Goal: Information Seeking & Learning: Get advice/opinions

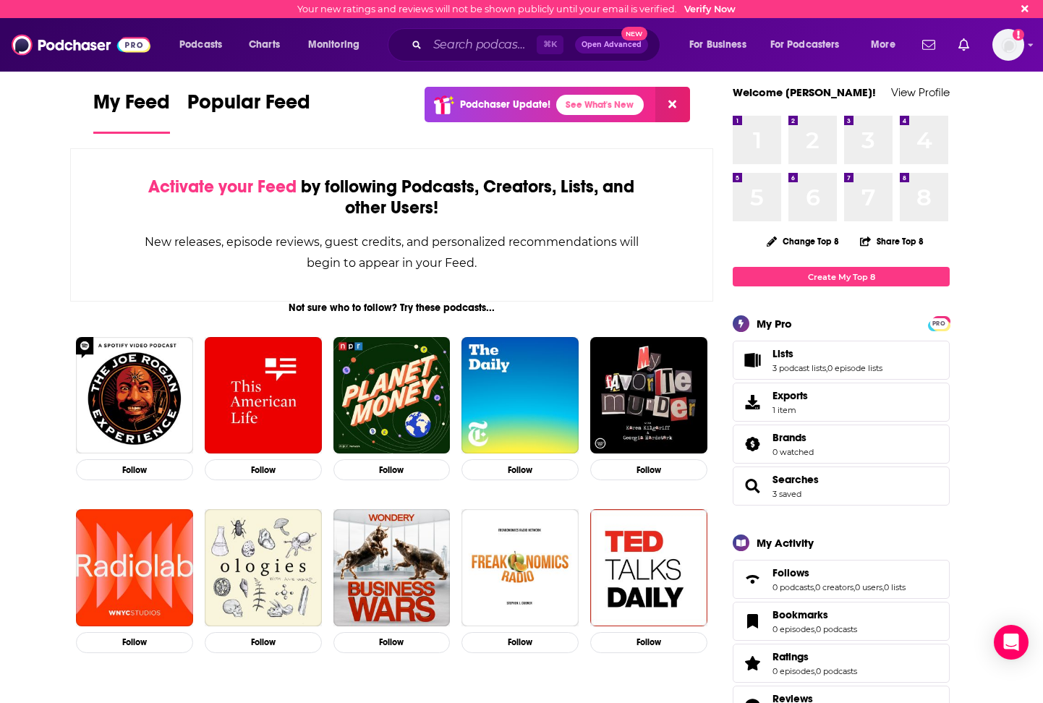
click at [899, 363] on span "Lists 3 podcast lists , 0 episode lists" at bounding box center [841, 360] width 217 height 39
click at [841, 359] on link "Lists" at bounding box center [828, 353] width 110 height 13
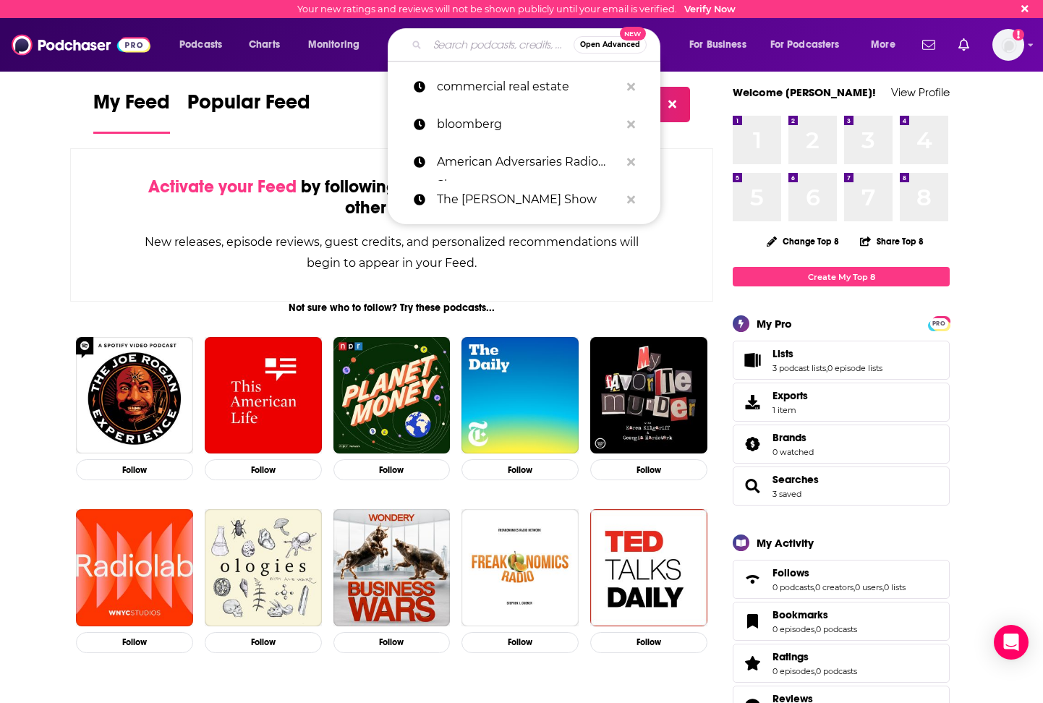
click at [472, 43] on input "Search podcasts, credits, & more..." at bounding box center [501, 44] width 146 height 23
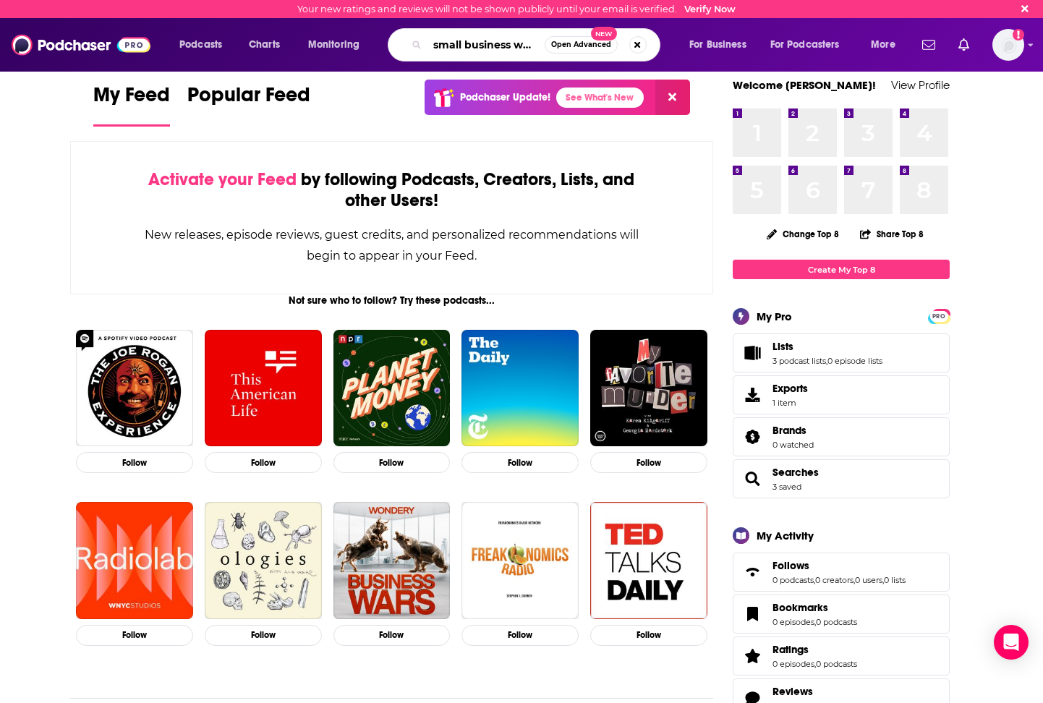
scroll to position [0, 17]
type input "small business women"
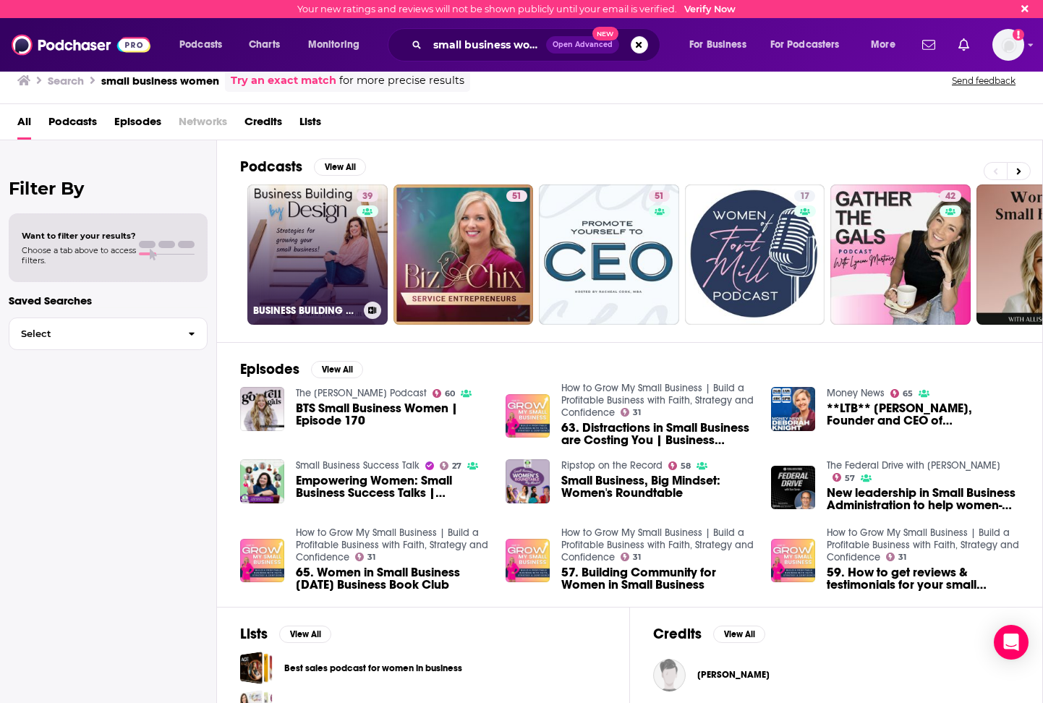
click at [321, 255] on link "39 BUSINESS BUILDING BY DESIGN -Time Management, Starting a Small business, Wom…" at bounding box center [317, 255] width 140 height 140
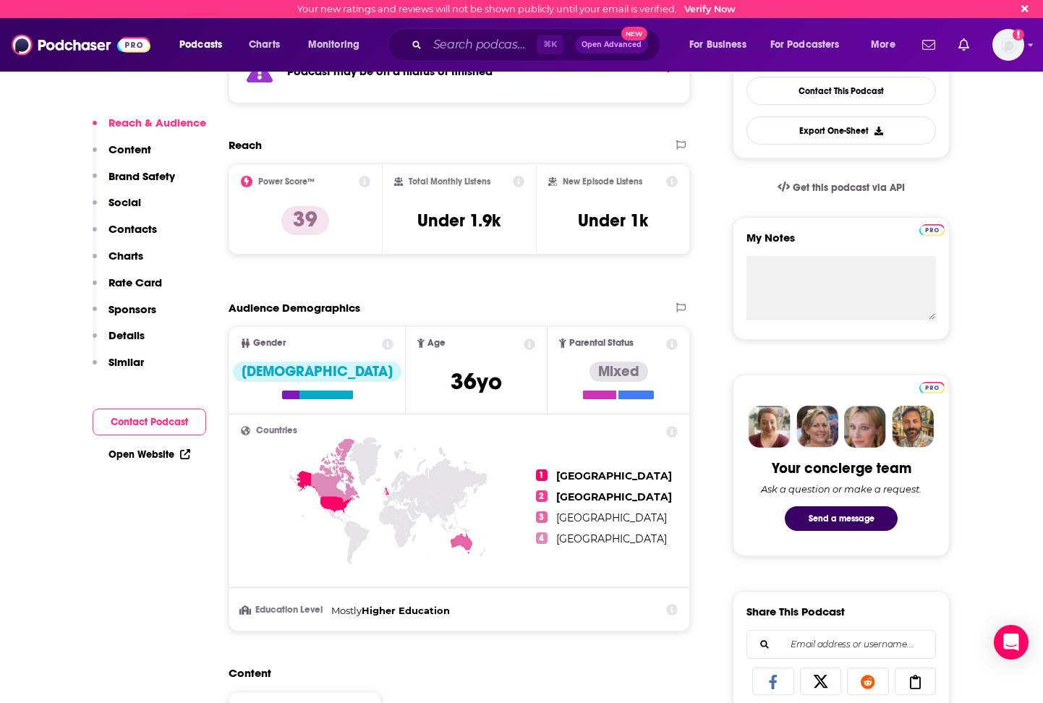
scroll to position [395, 0]
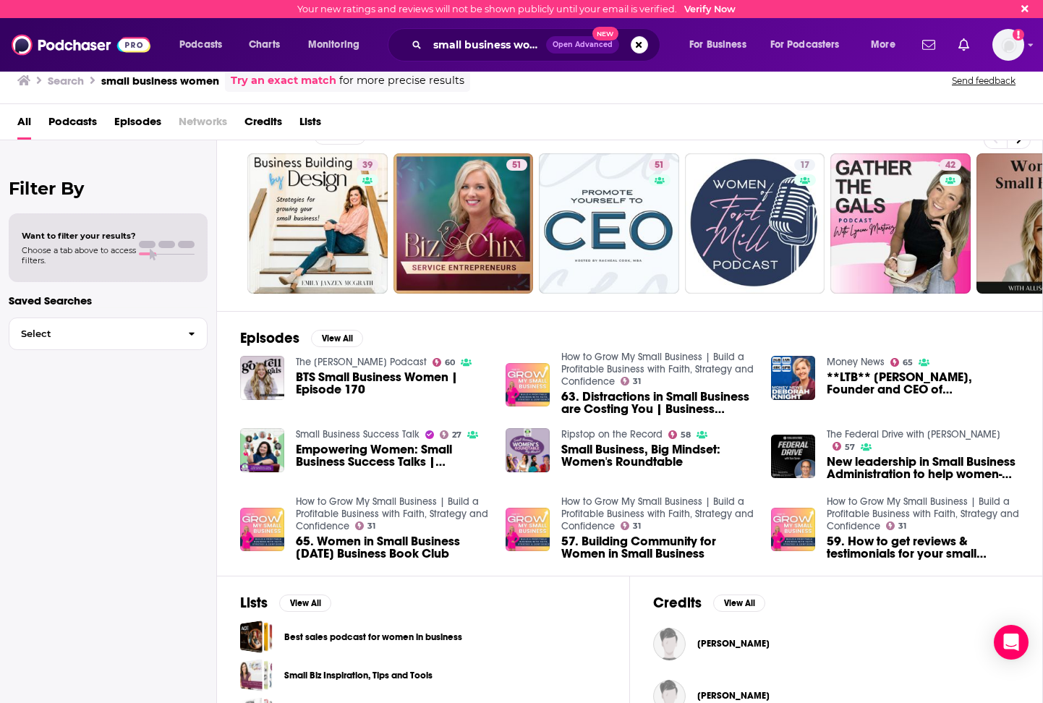
scroll to position [114, 0]
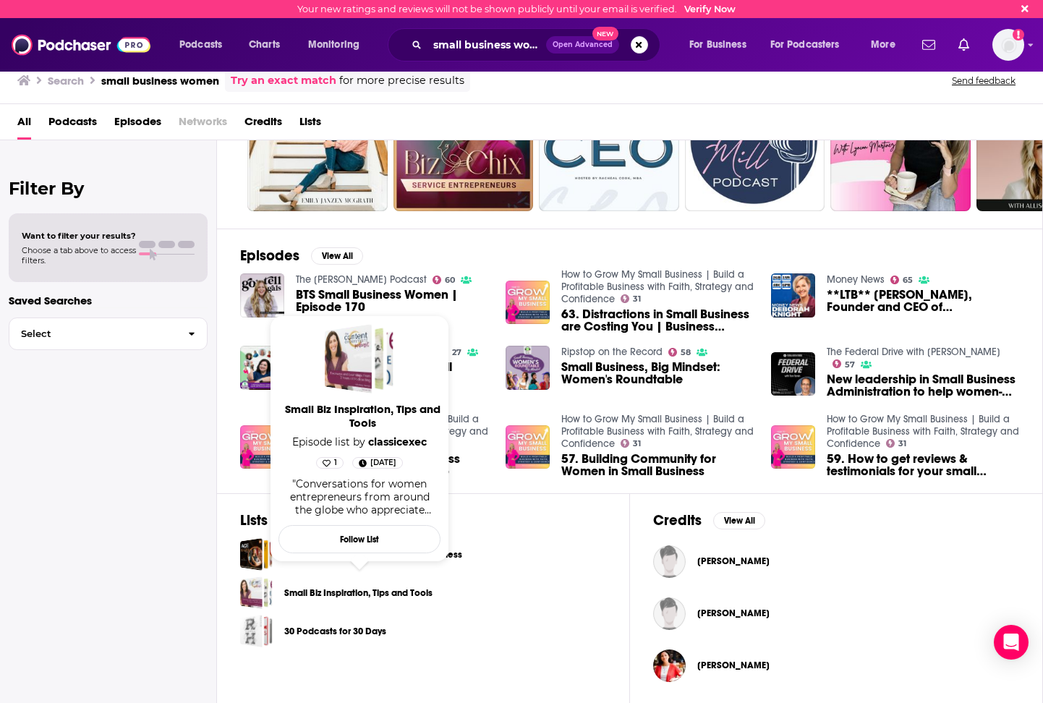
click at [350, 600] on link "Small Biz Inspiration, Tips and Tools" at bounding box center [358, 593] width 148 height 16
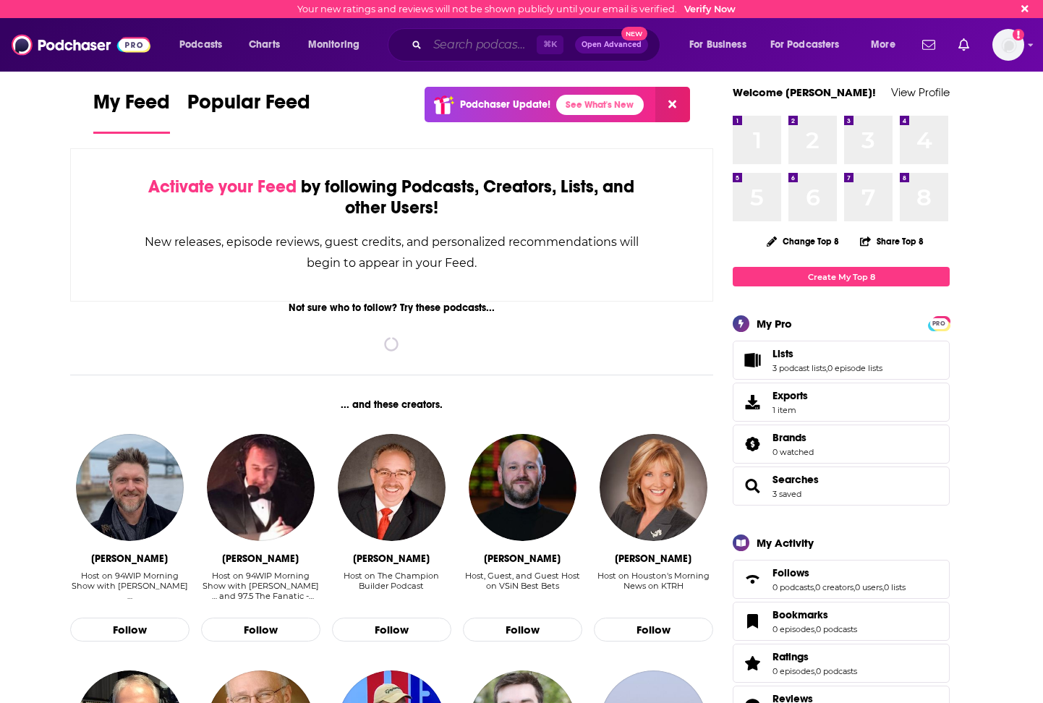
click at [455, 43] on input "Search podcasts, credits, & more..." at bounding box center [482, 44] width 109 height 23
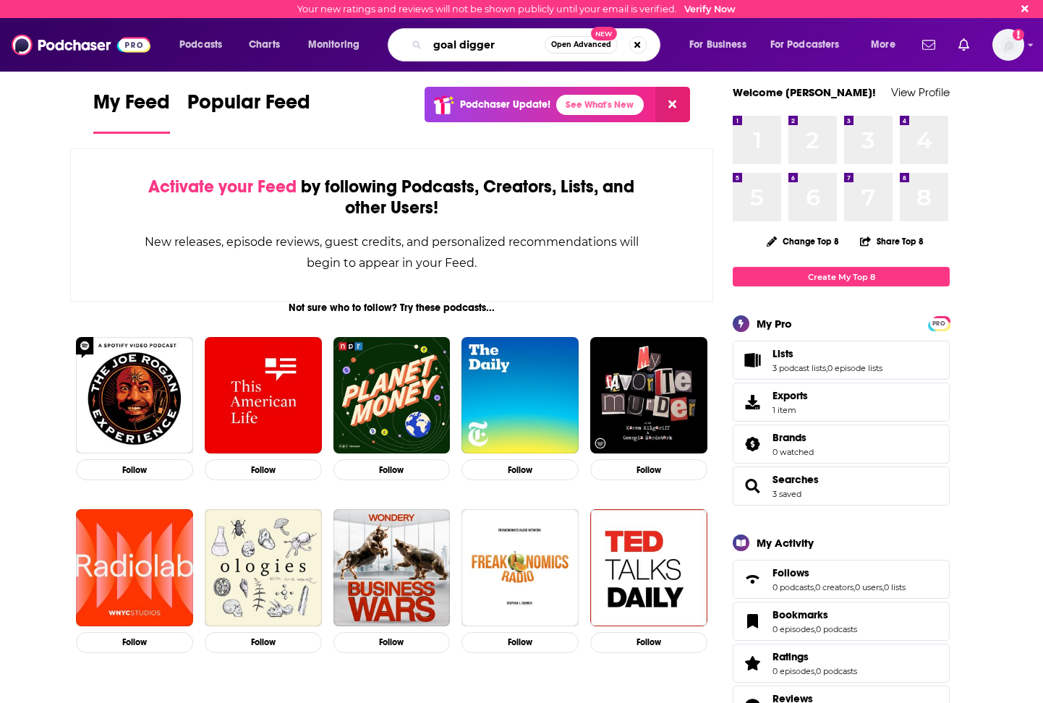
type input "goal digger"
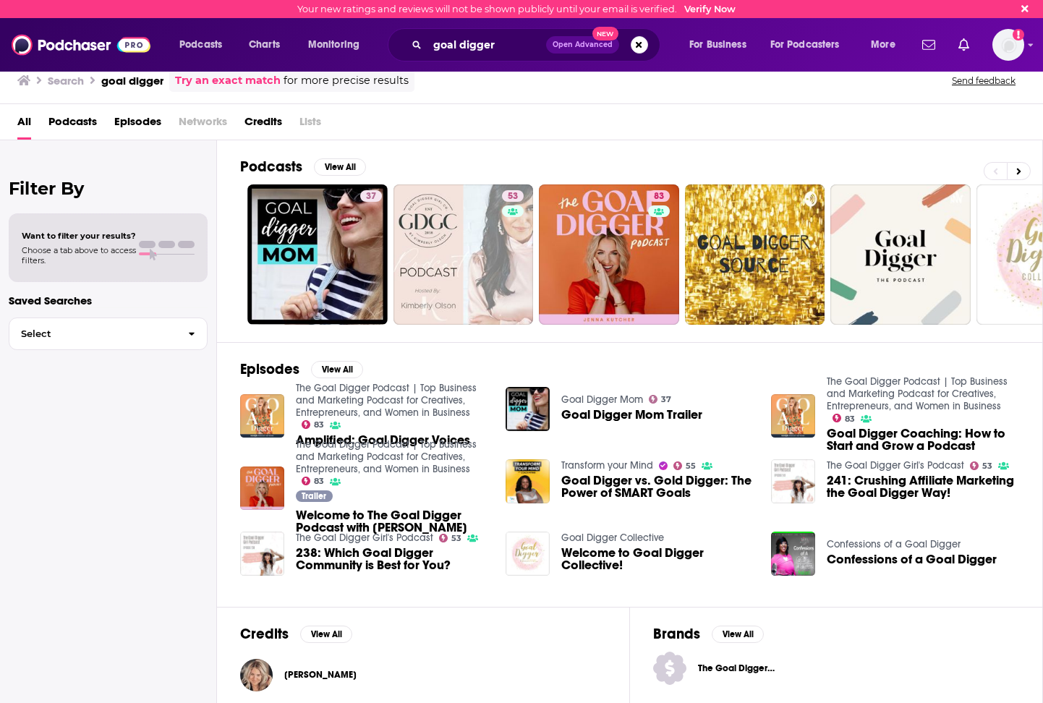
click at [372, 405] on link "The Goal Digger Podcast | Top Business and Marketing Podcast for Creatives, Ent…" at bounding box center [386, 400] width 181 height 37
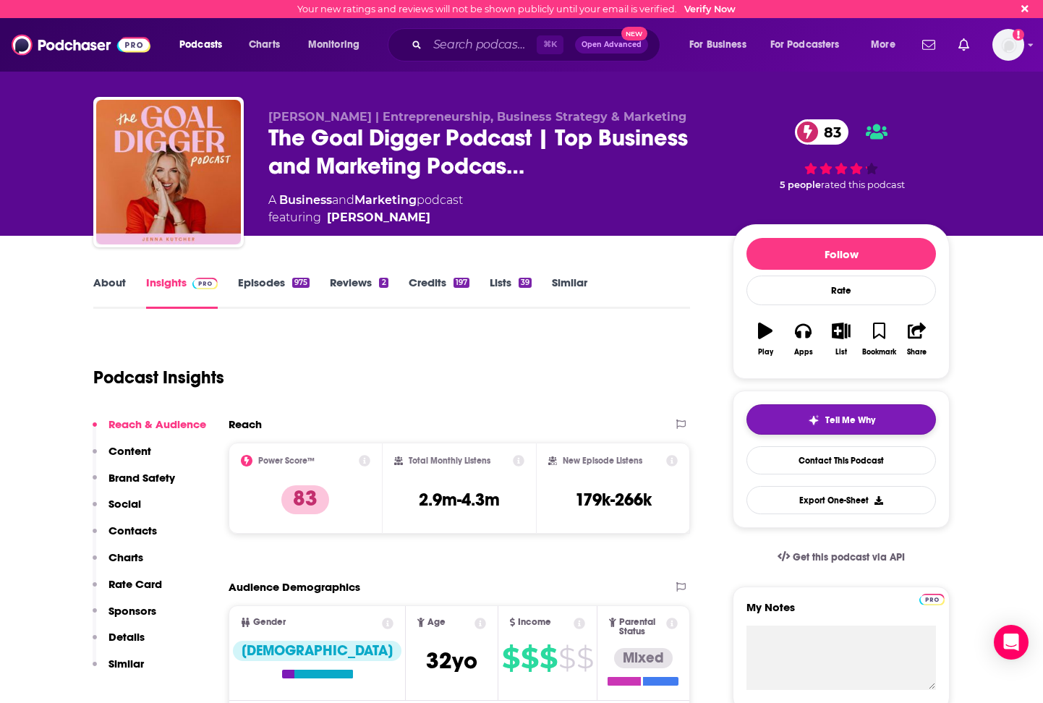
click at [836, 414] on button "Tell Me Why" at bounding box center [842, 419] width 190 height 30
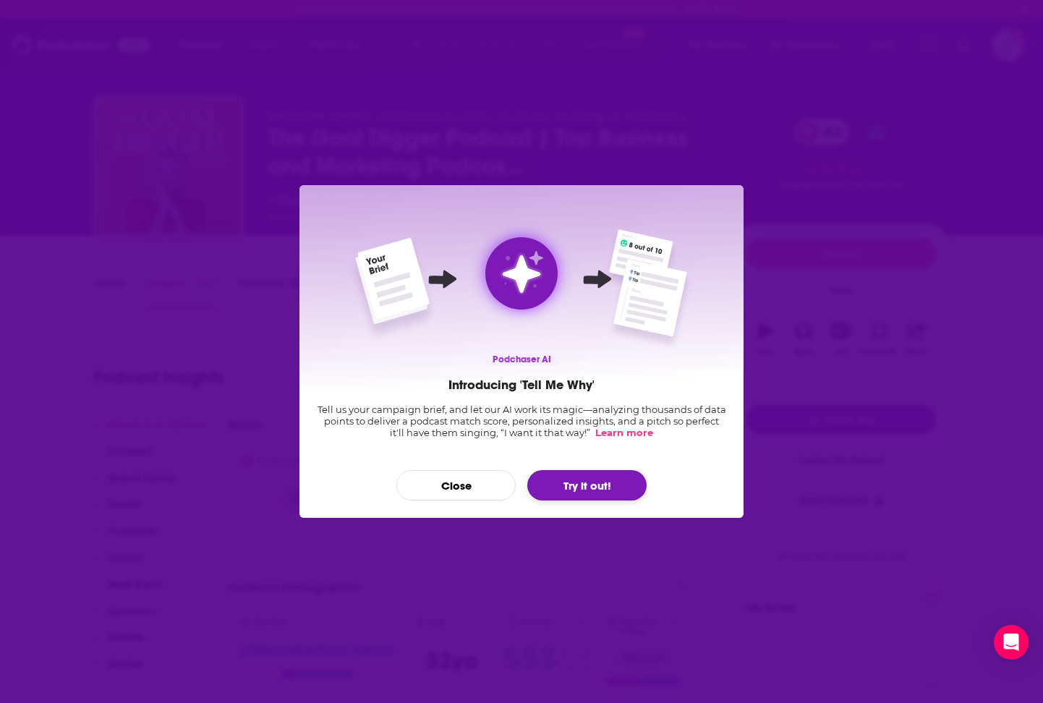
click at [596, 479] on button "Try it out!" at bounding box center [586, 485] width 119 height 30
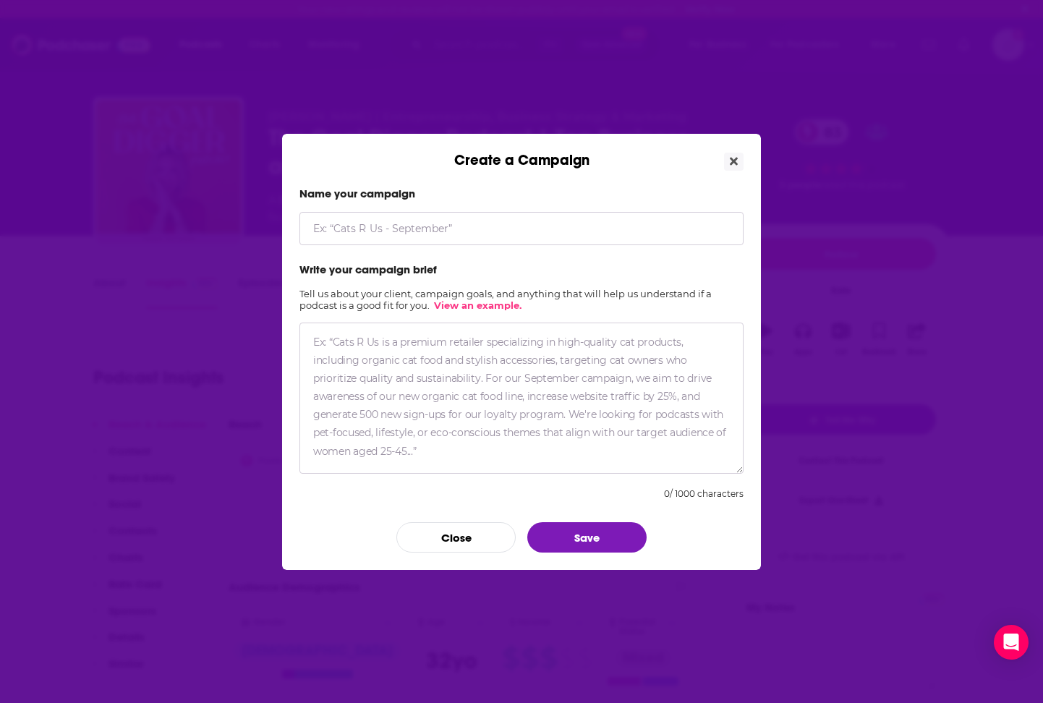
click at [415, 220] on input "Create a Campaign" at bounding box center [522, 228] width 444 height 33
type input "Pinnacle"
click at [512, 365] on textarea "Create a Campaign" at bounding box center [522, 398] width 444 height 151
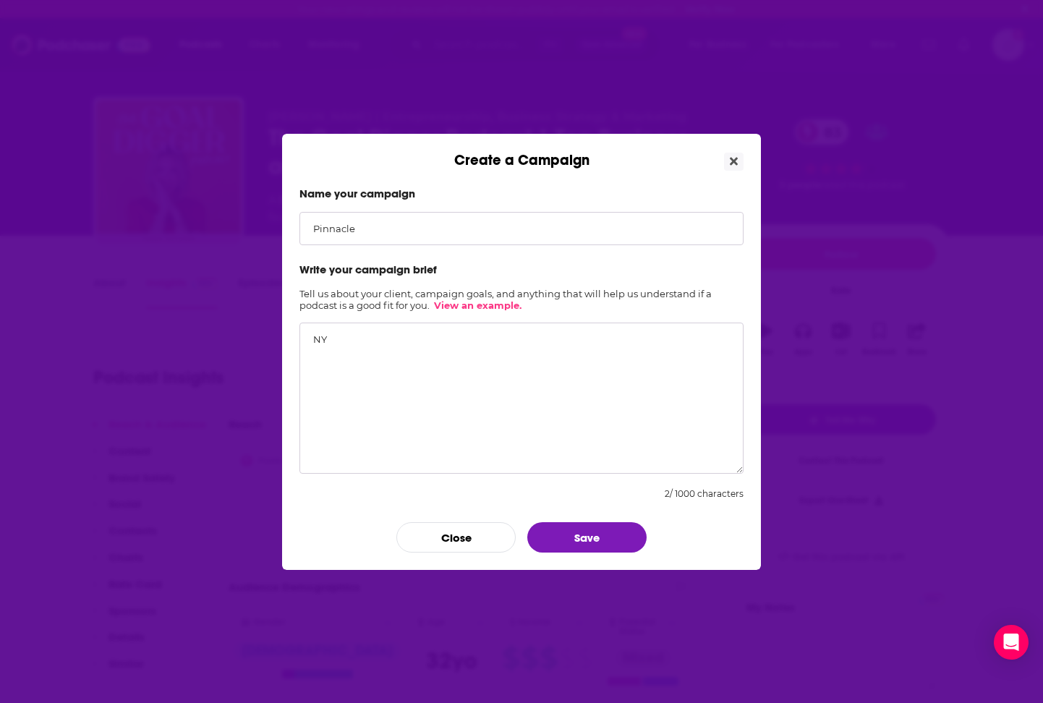
type textarea "N"
click at [713, 352] on textarea "Client is a CT based luxury women's boutique, catered towards weekenders flocki…" at bounding box center [522, 398] width 444 height 151
drag, startPoint x: 713, startPoint y: 352, endPoint x: 520, endPoint y: 353, distance: 192.5
click at [521, 353] on textarea "Client is a CT based luxury women's boutique, catered towards weekenders flocki…" at bounding box center [522, 398] width 444 height 151
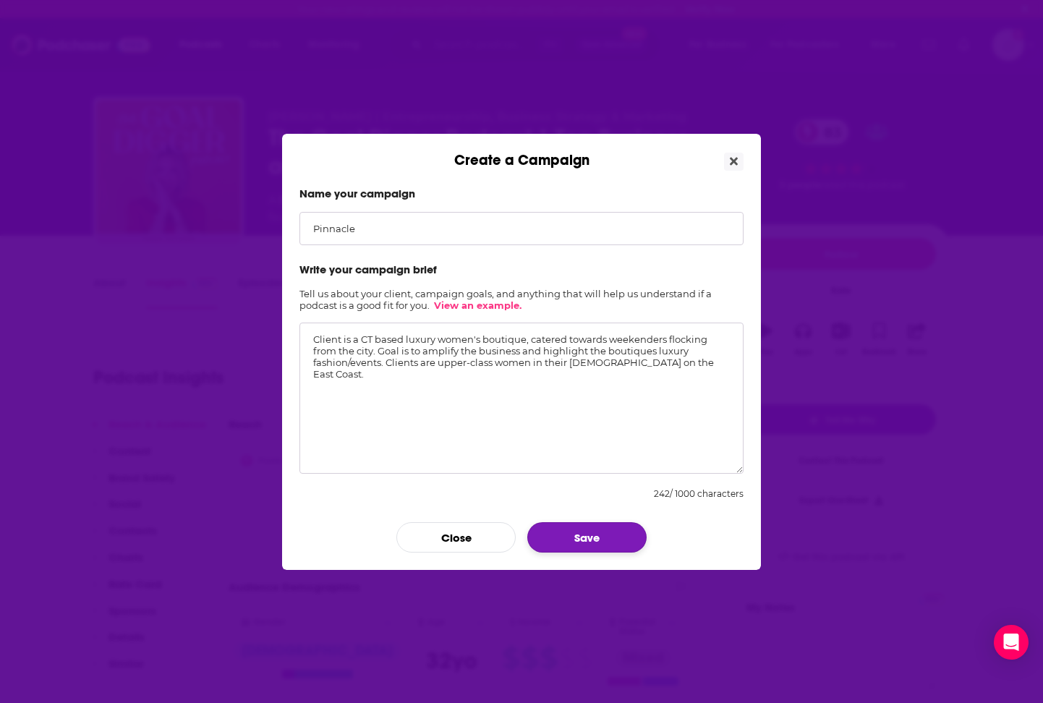
type textarea "Client is a CT based luxury women's boutique, catered towards weekenders flocki…"
click at [589, 531] on button "Save" at bounding box center [586, 537] width 119 height 30
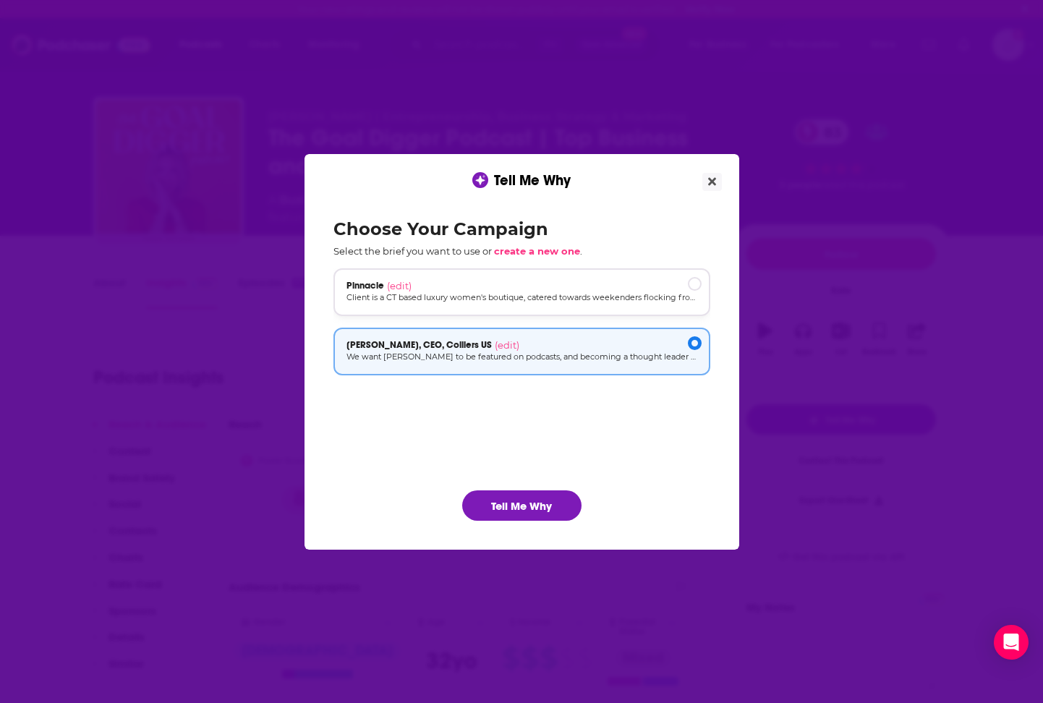
click at [684, 284] on div "Pinnacle (edit)" at bounding box center [522, 286] width 351 height 12
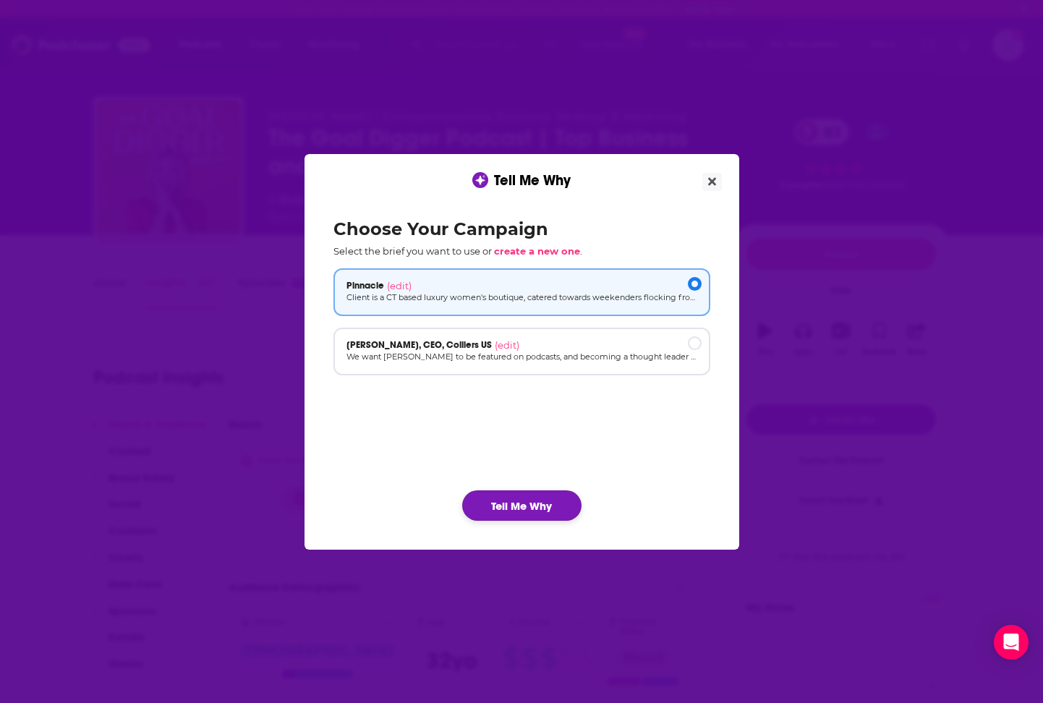
click at [520, 501] on button "Tell Me Why" at bounding box center [521, 506] width 119 height 30
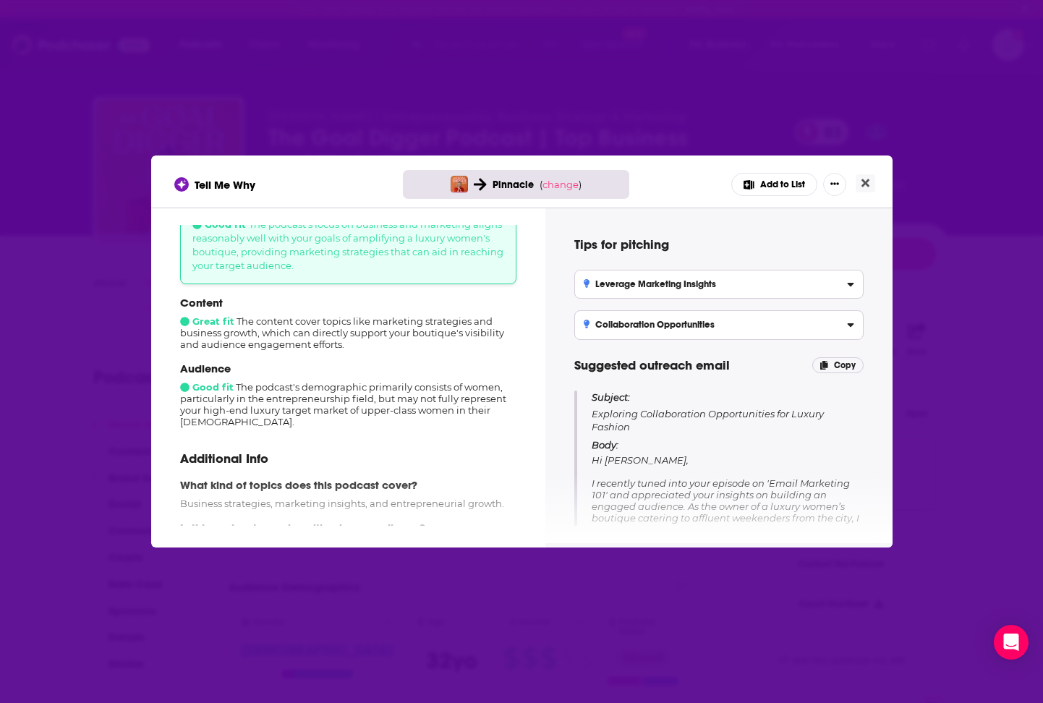
scroll to position [17, 0]
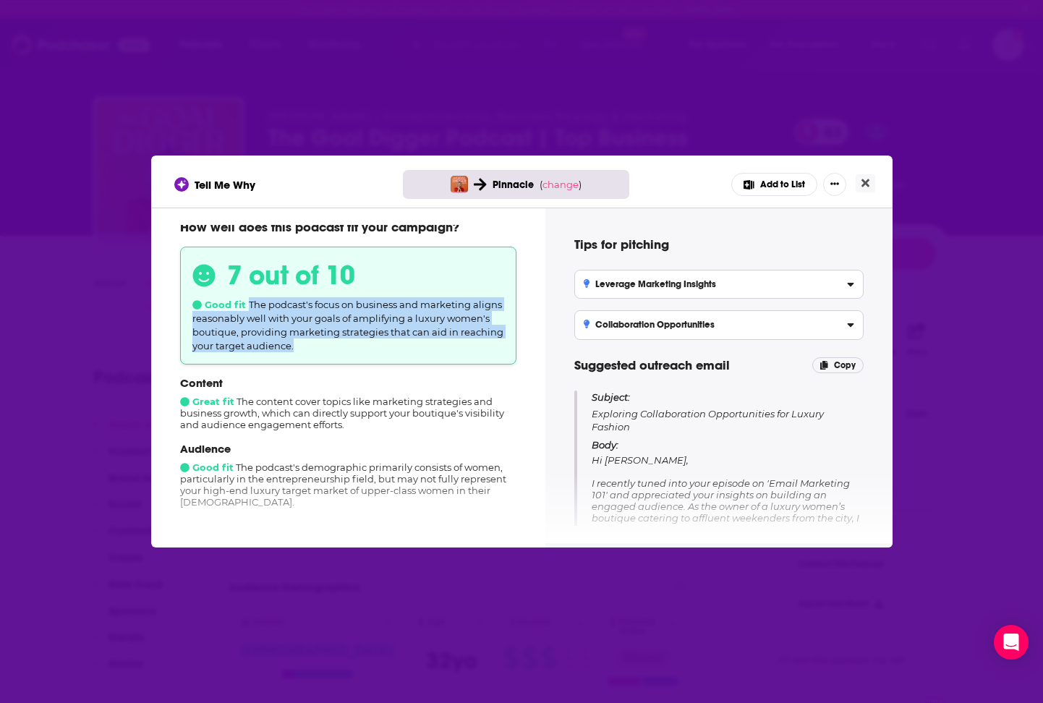
drag, startPoint x: 247, startPoint y: 305, endPoint x: 347, endPoint y: 349, distance: 109.2
click at [347, 348] on div "7 out of 10 Good fit The podcast's focus on business and marketing aligns reaso…" at bounding box center [348, 306] width 336 height 118
copy span "The podcast's focus on business and marketing aligns reasonably well with your …"
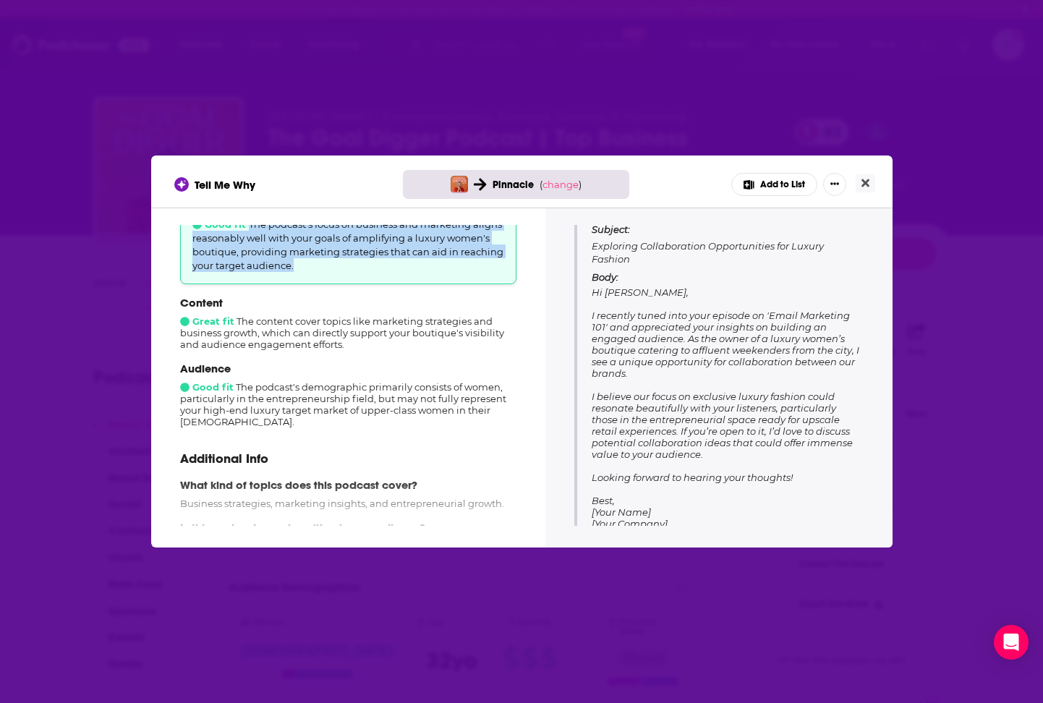
scroll to position [138, 0]
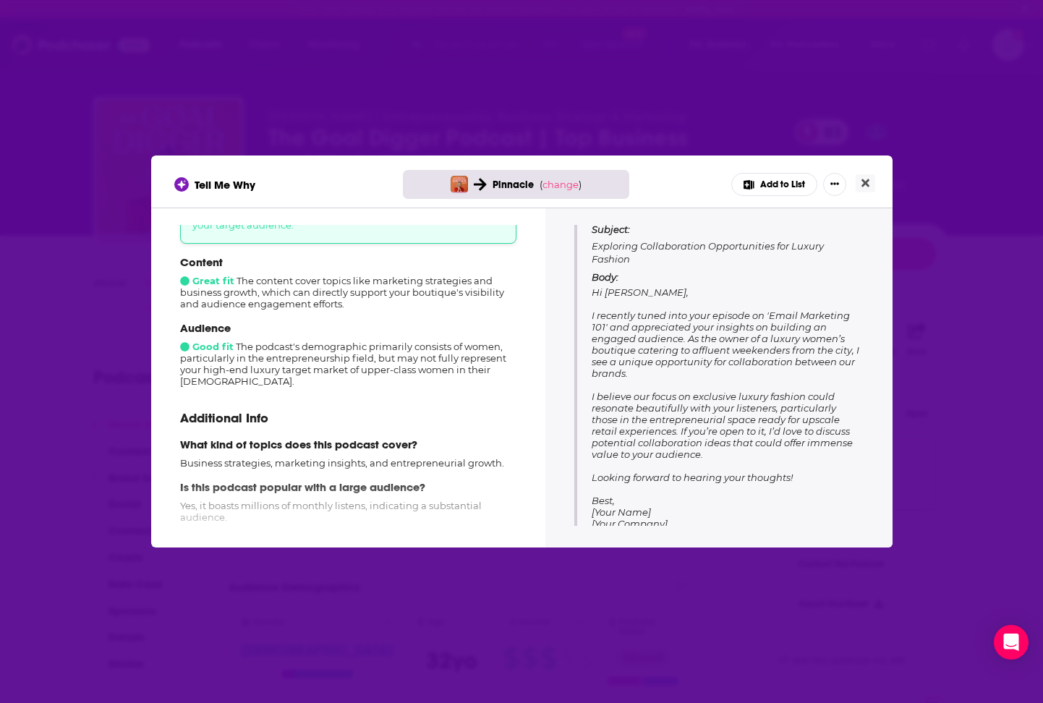
click at [661, 383] on span "Hi [PERSON_NAME], I recently tuned into your episode on 'Email Marketing 101' a…" at bounding box center [726, 408] width 268 height 243
drag, startPoint x: 647, startPoint y: 381, endPoint x: 698, endPoint y: 383, distance: 50.7
click at [698, 383] on span "Hi [PERSON_NAME], I recently tuned into your episode on 'Email Marketing 101' a…" at bounding box center [726, 408] width 268 height 243
click at [682, 386] on span "Hi [PERSON_NAME], I recently tuned into your episode on 'Email Marketing 101' a…" at bounding box center [726, 408] width 268 height 243
click at [653, 380] on span "Hi [PERSON_NAME], I recently tuned into your episode on 'Email Marketing 101' a…" at bounding box center [726, 408] width 268 height 243
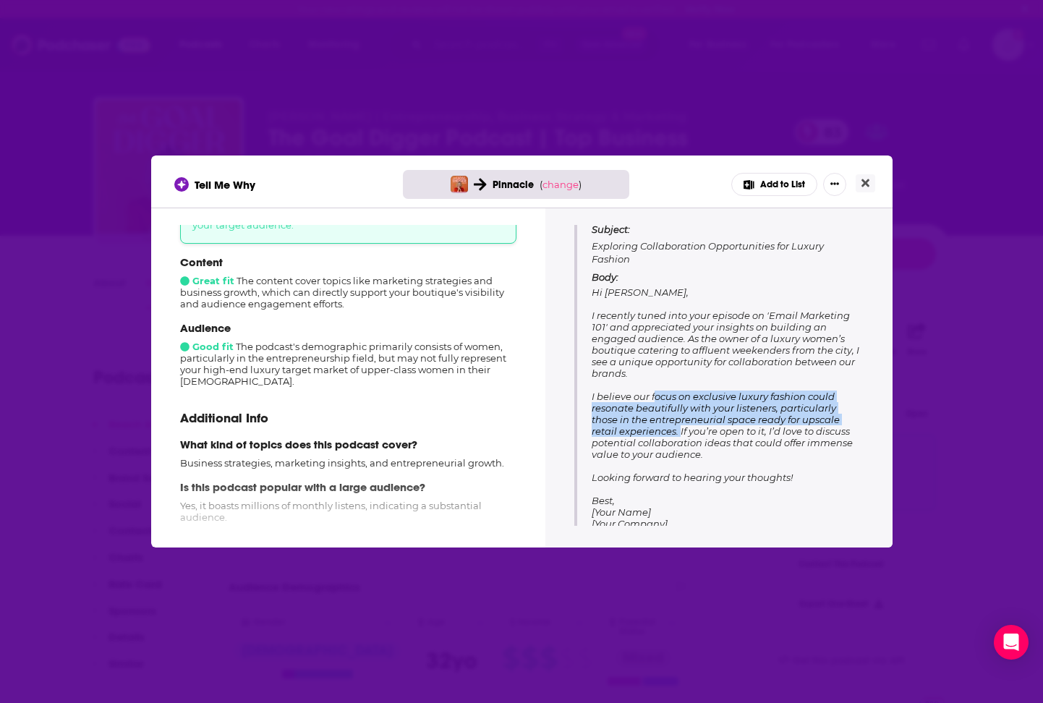
drag, startPoint x: 651, startPoint y: 381, endPoint x: 674, endPoint y: 421, distance: 46.7
click at [674, 421] on span "Hi [PERSON_NAME], I recently tuned into your episode on 'Email Marketing 101' a…" at bounding box center [726, 408] width 268 height 243
copy span "focus on exclusive luxury fashion could resonate beautifully with your listener…"
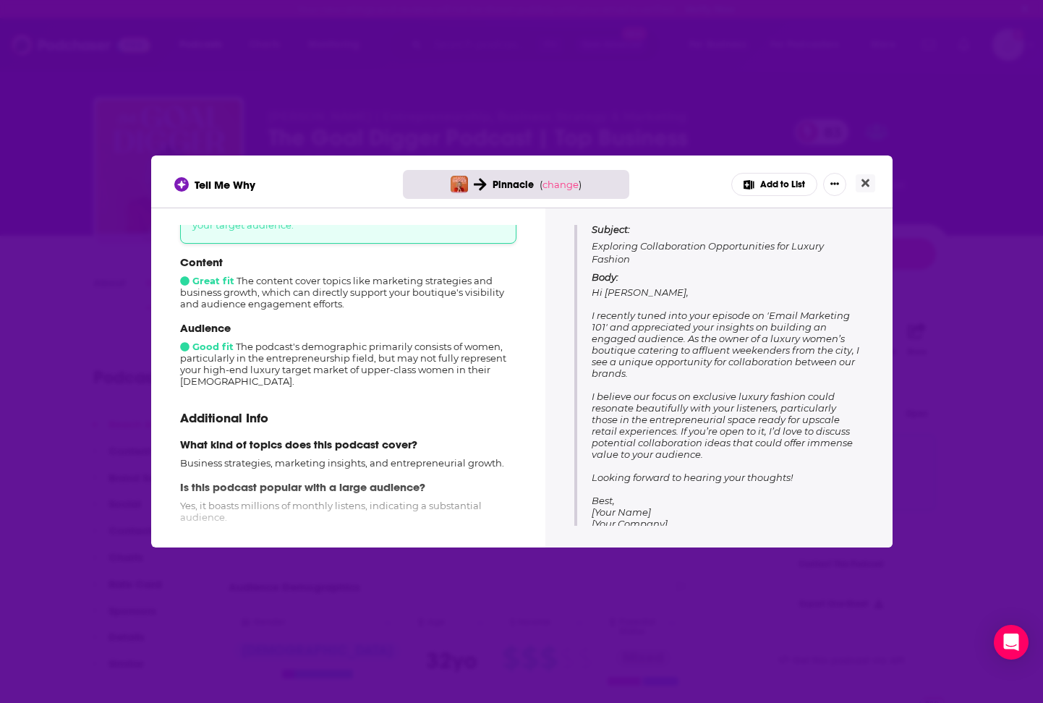
click at [311, 399] on div "Additional Info What kind of topics does this podcast cover? Business strategie…" at bounding box center [348, 488] width 336 height 179
click at [394, 370] on div "Audience Good fit The podcast's demographic primarily consists of women, partic…" at bounding box center [348, 354] width 336 height 66
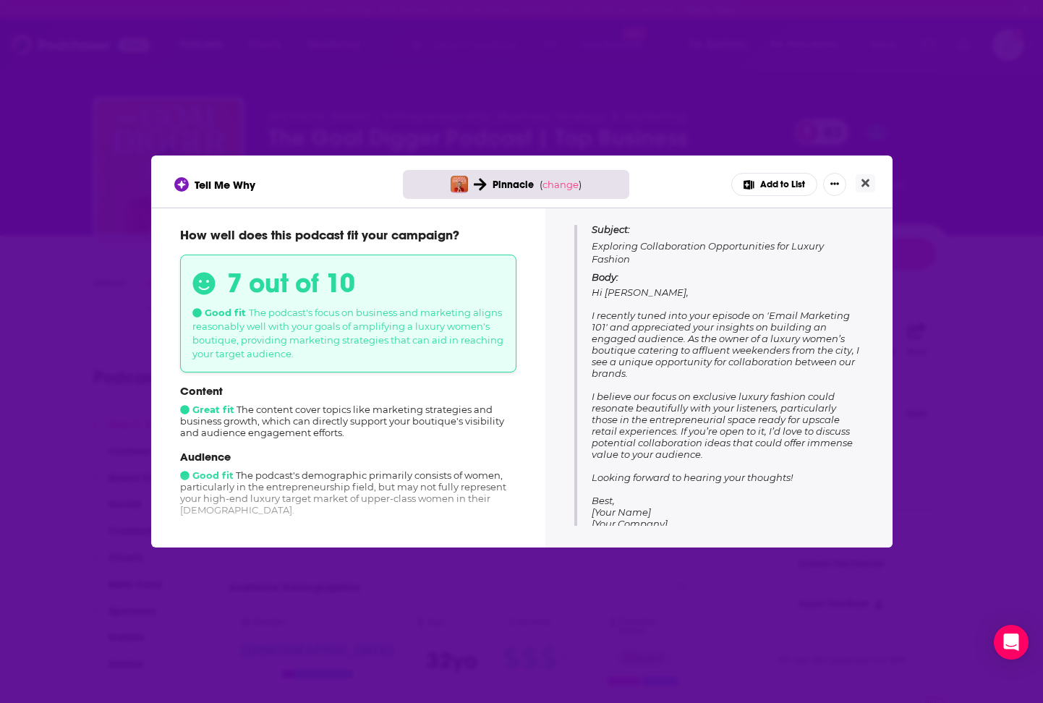
scroll to position [0, 0]
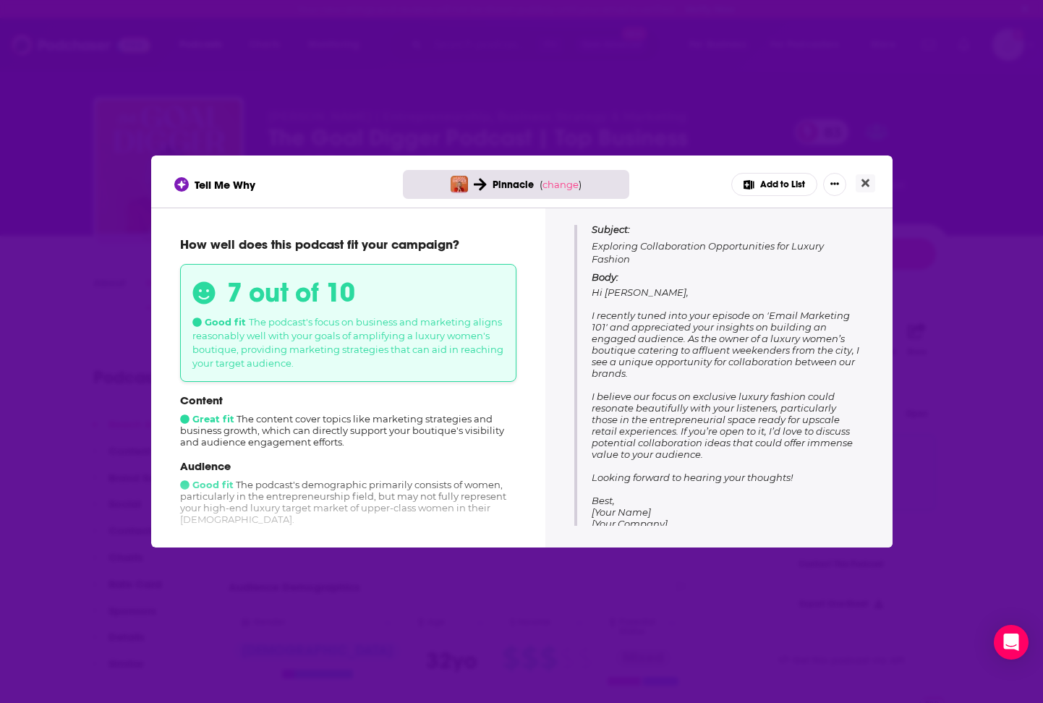
click at [328, 422] on div "Content Great fit The content cover topics like marketing strategies and busine…" at bounding box center [348, 421] width 336 height 54
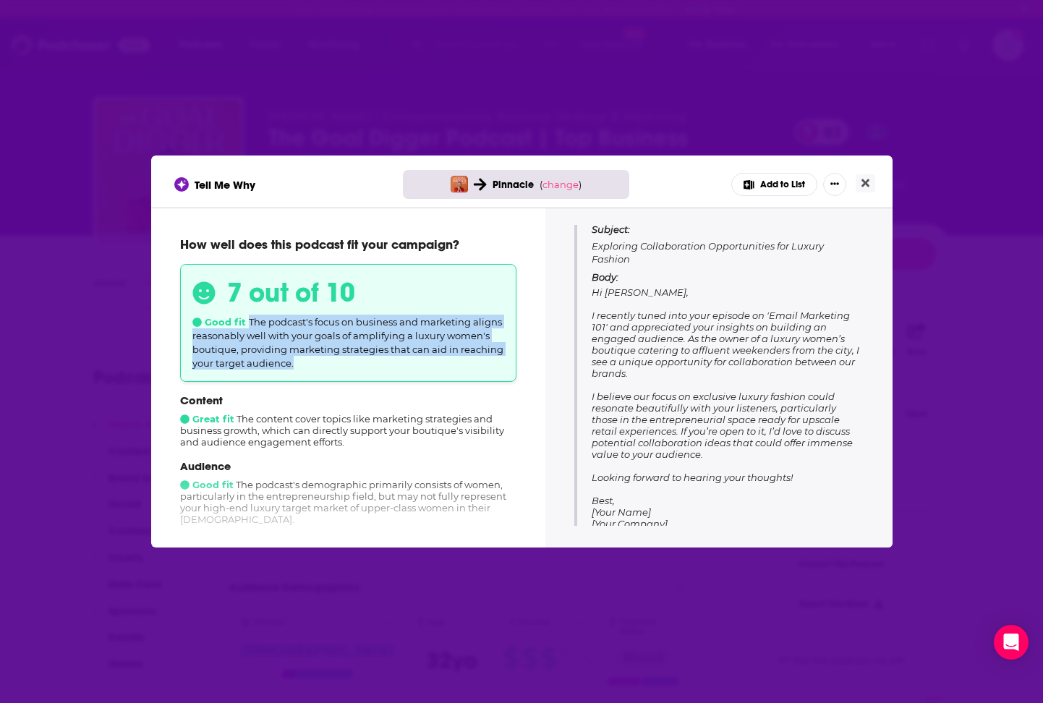
drag, startPoint x: 249, startPoint y: 326, endPoint x: 319, endPoint y: 370, distance: 82.9
click at [319, 370] on div "7 out of 10 Good fit The podcast's focus on business and marketing aligns reaso…" at bounding box center [348, 323] width 336 height 118
copy span "The podcast's focus on business and marketing aligns reasonably well with your …"
click at [864, 179] on icon "Close" at bounding box center [866, 183] width 8 height 12
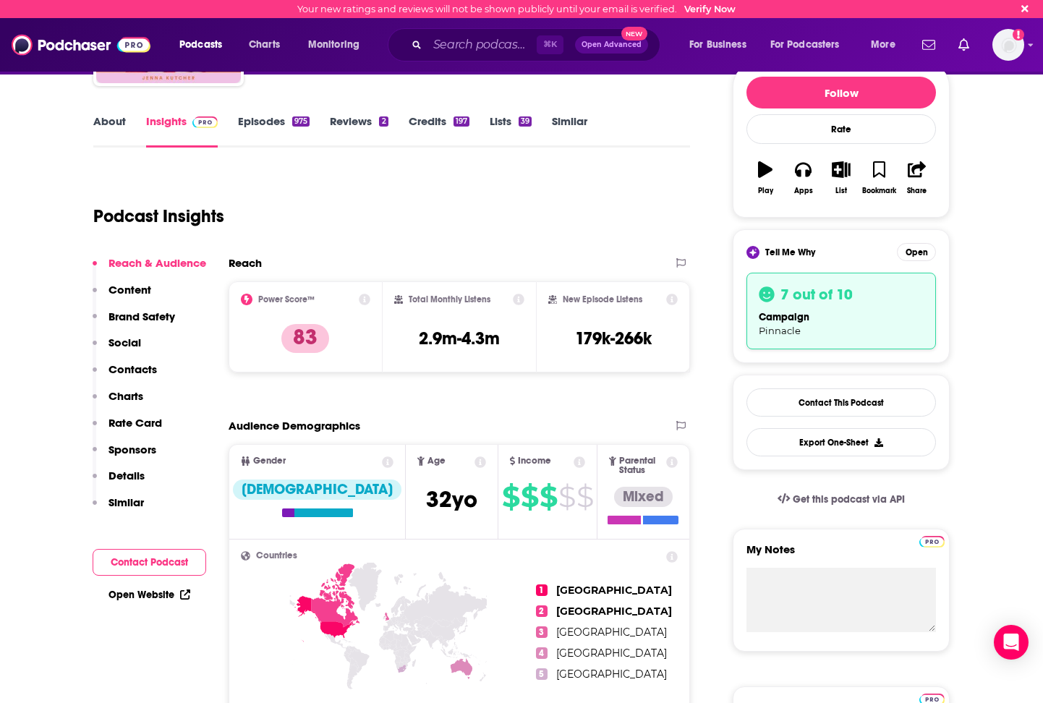
scroll to position [164, 0]
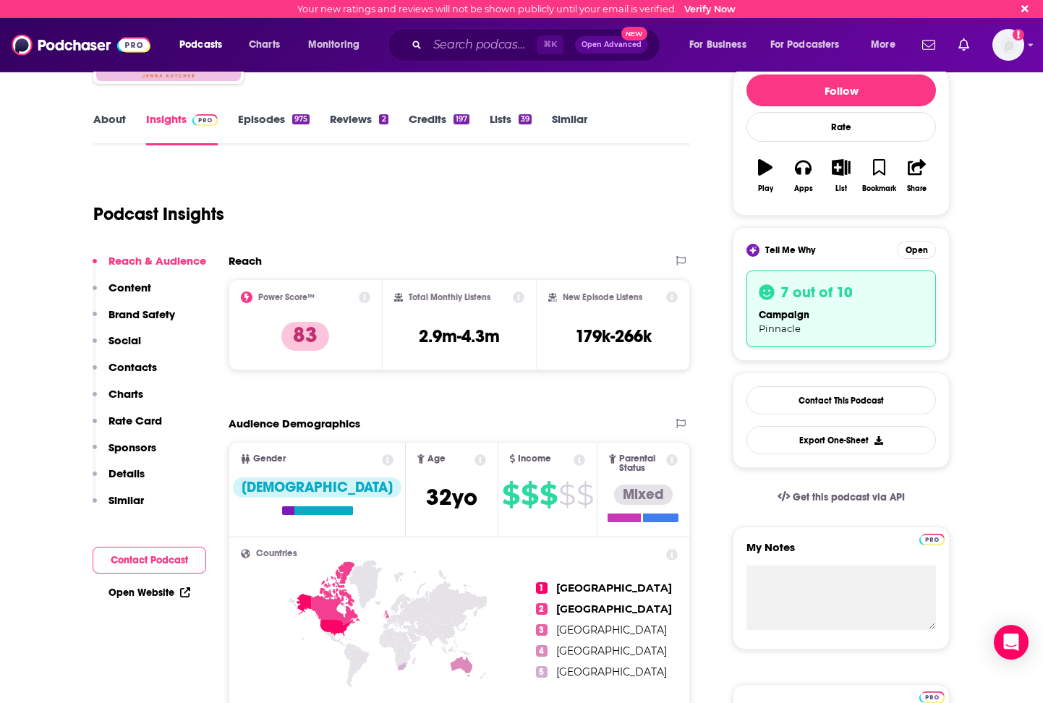
click at [127, 285] on p "Content" at bounding box center [130, 288] width 43 height 14
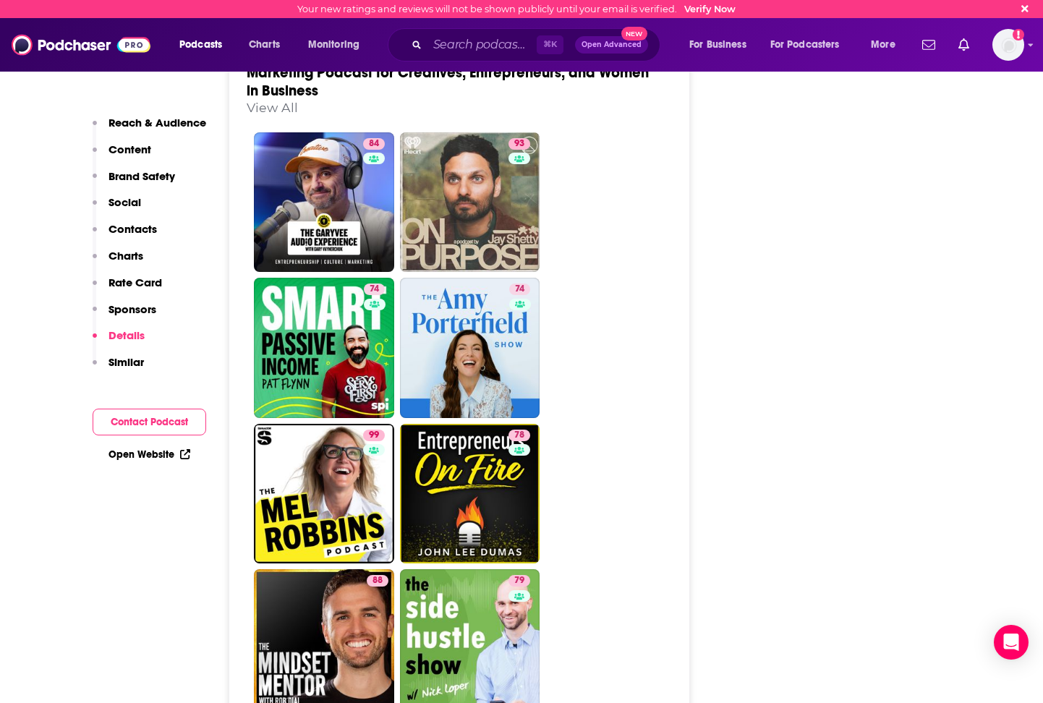
scroll to position [3445, 0]
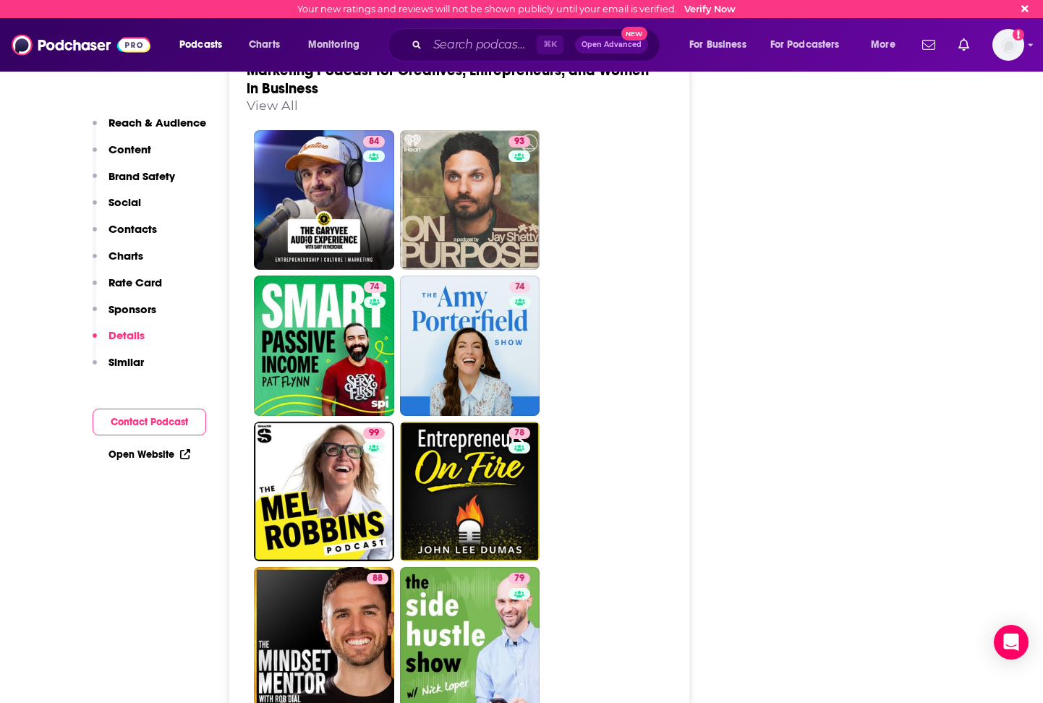
click at [169, 422] on button "Contact Podcast" at bounding box center [150, 422] width 114 height 27
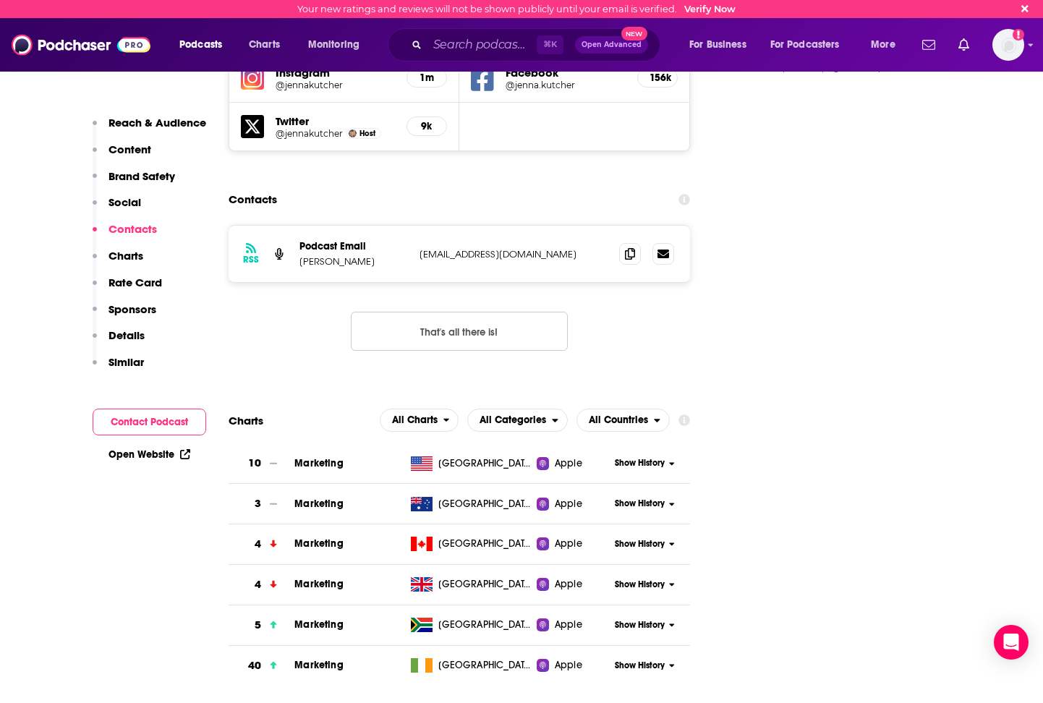
scroll to position [1654, 0]
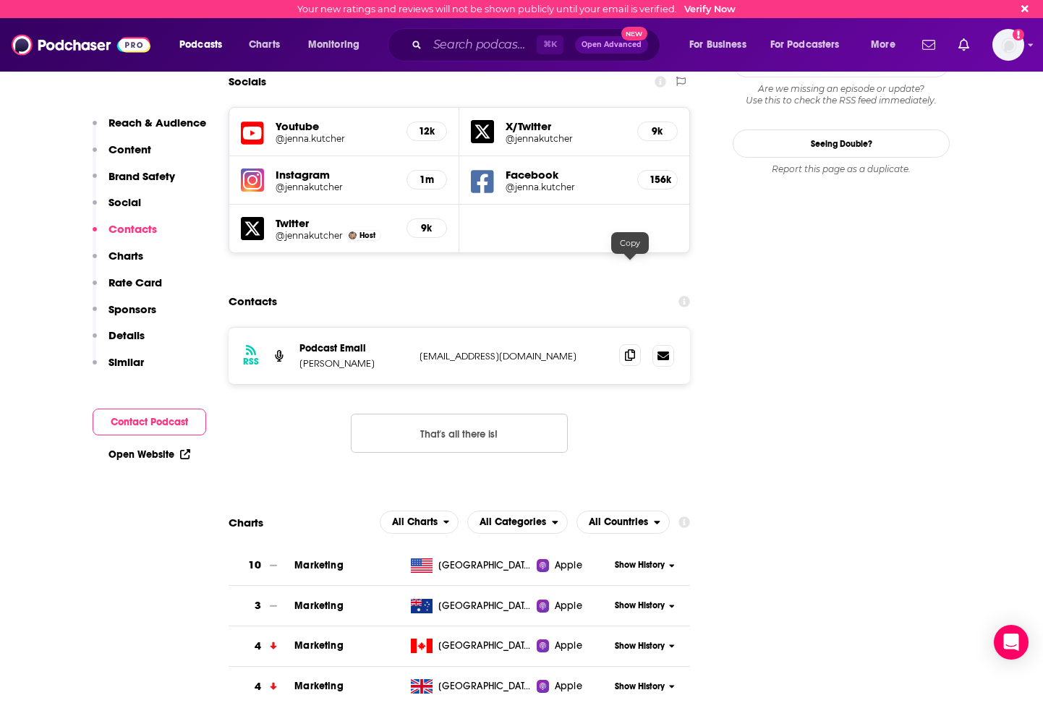
click at [631, 349] on icon at bounding box center [630, 355] width 10 height 12
